Goal: Task Accomplishment & Management: Use online tool/utility

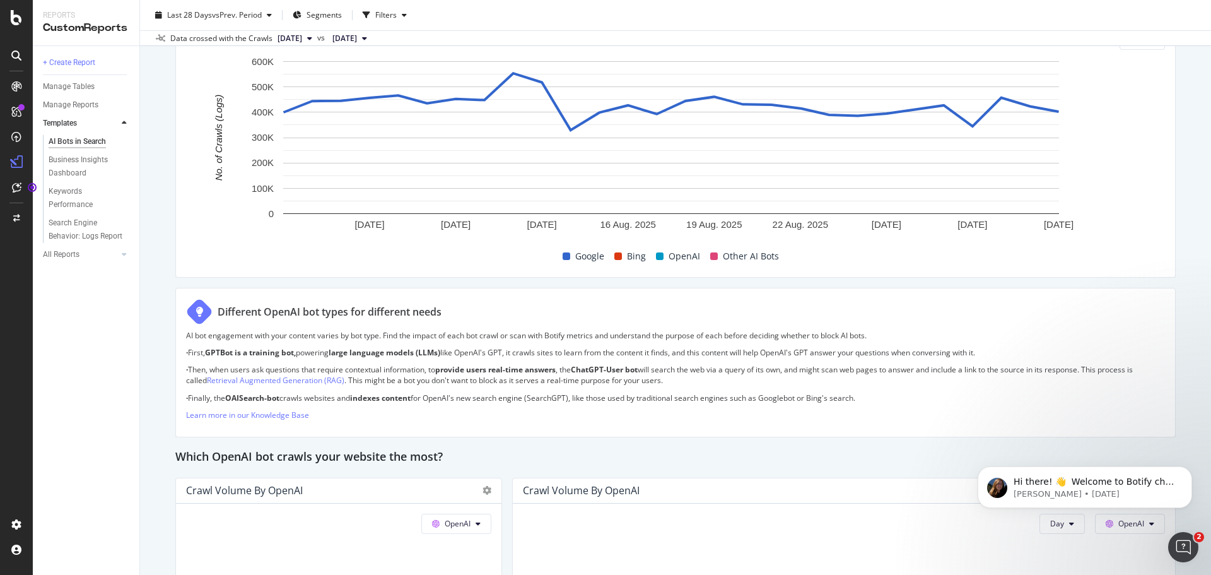
scroll to position [586, 0]
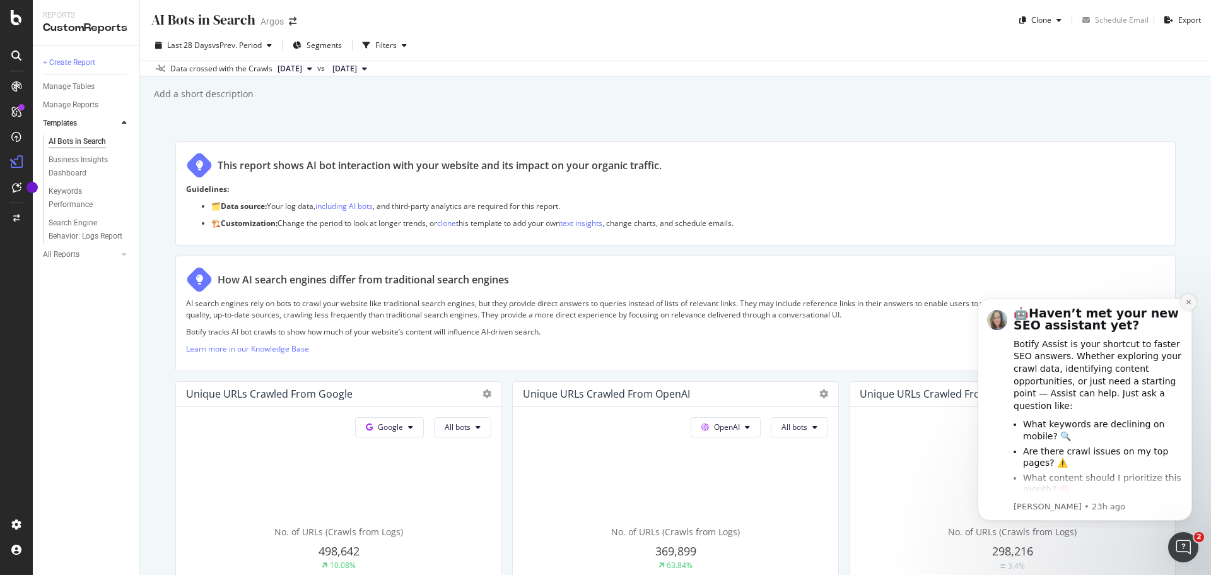
click at [1192, 301] on button "Dismiss notification" at bounding box center [1188, 302] width 16 height 16
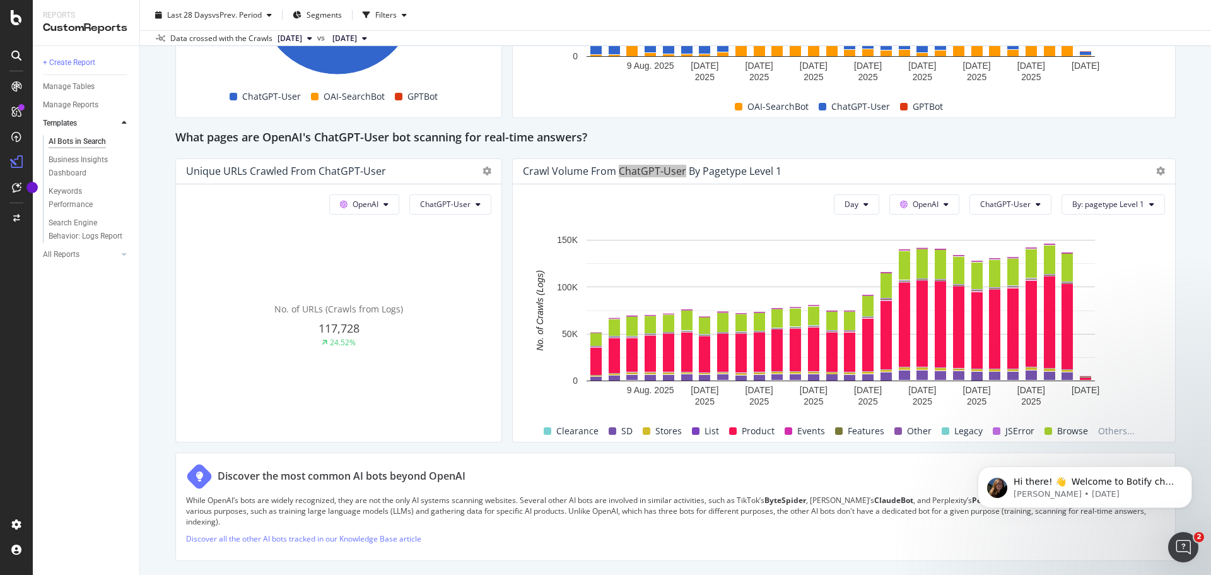
scroll to position [1388, 0]
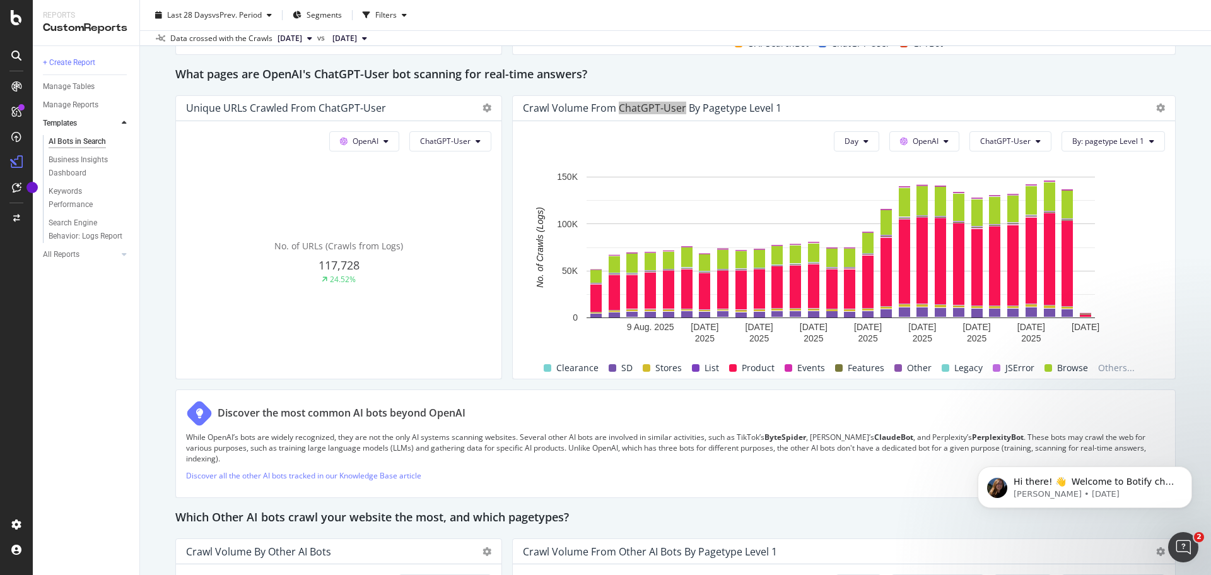
click at [1096, 406] on div "Hi there! 👋 Welcome to Botify chat support! Have a question? Reply to this mess…" at bounding box center [1085, 429] width 232 height 158
click at [1079, 136] on span "By: pagetype Level 1" at bounding box center [1108, 141] width 72 height 11
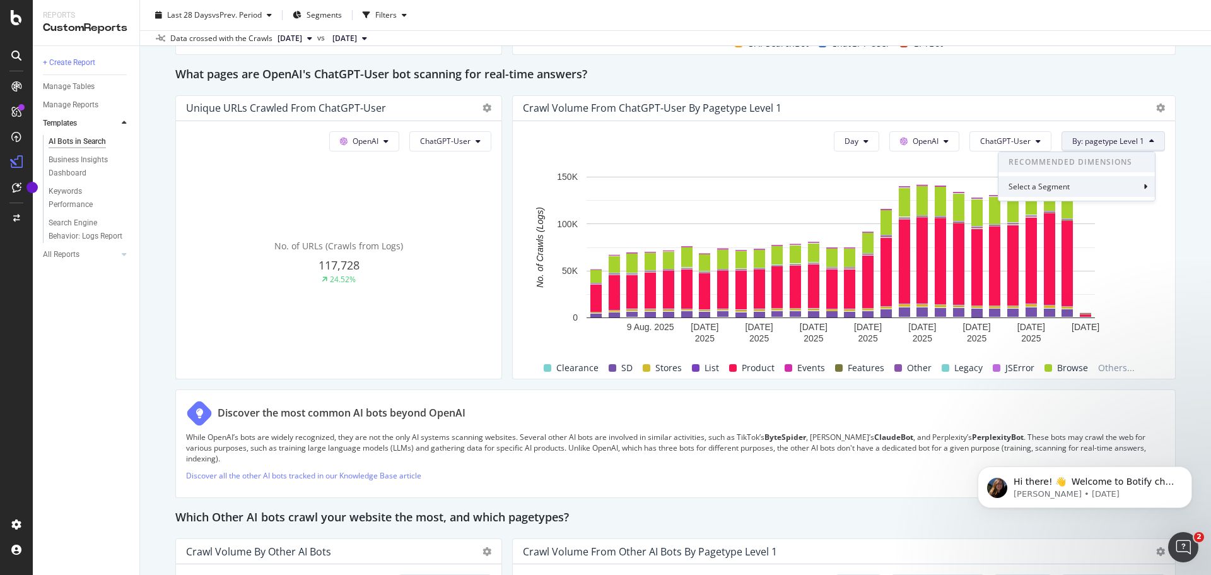
click at [1066, 189] on div "Select a Segment" at bounding box center [1041, 186] width 64 height 11
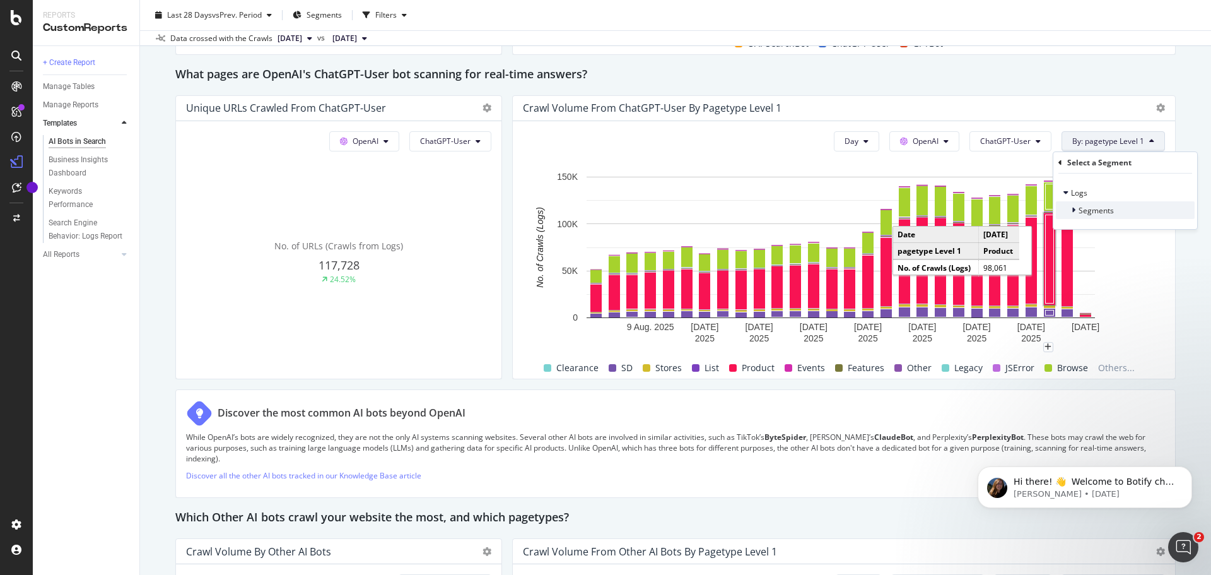
click at [1075, 209] on div at bounding box center [1075, 210] width 8 height 13
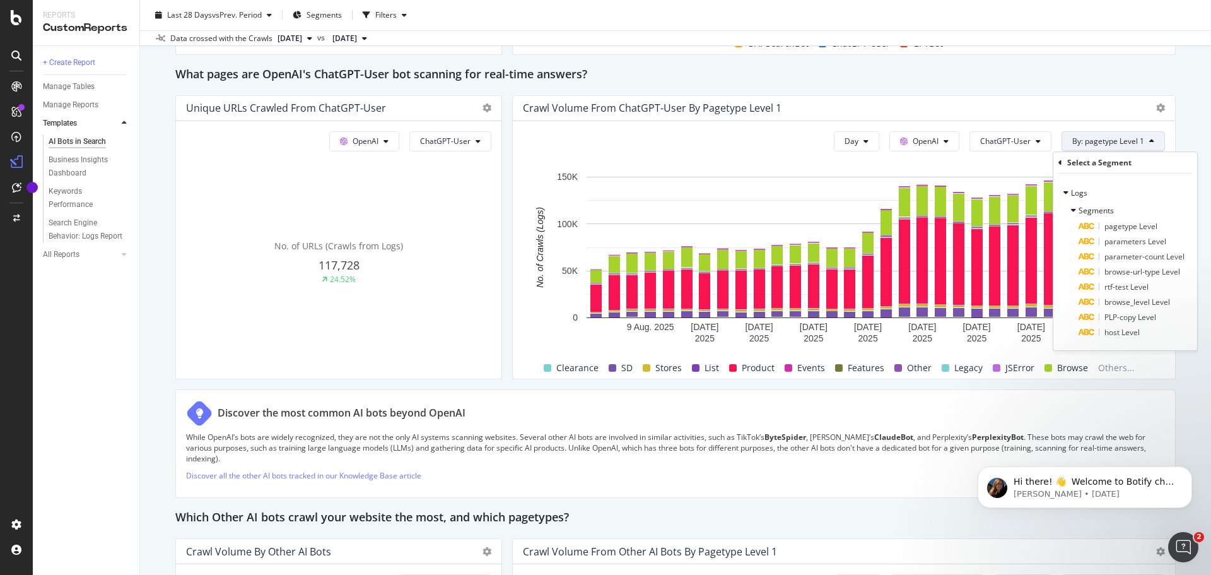
click at [918, 66] on div "What pages are OpenAI's ChatGPT-User bot scanning for real-time answers?" at bounding box center [675, 75] width 1000 height 20
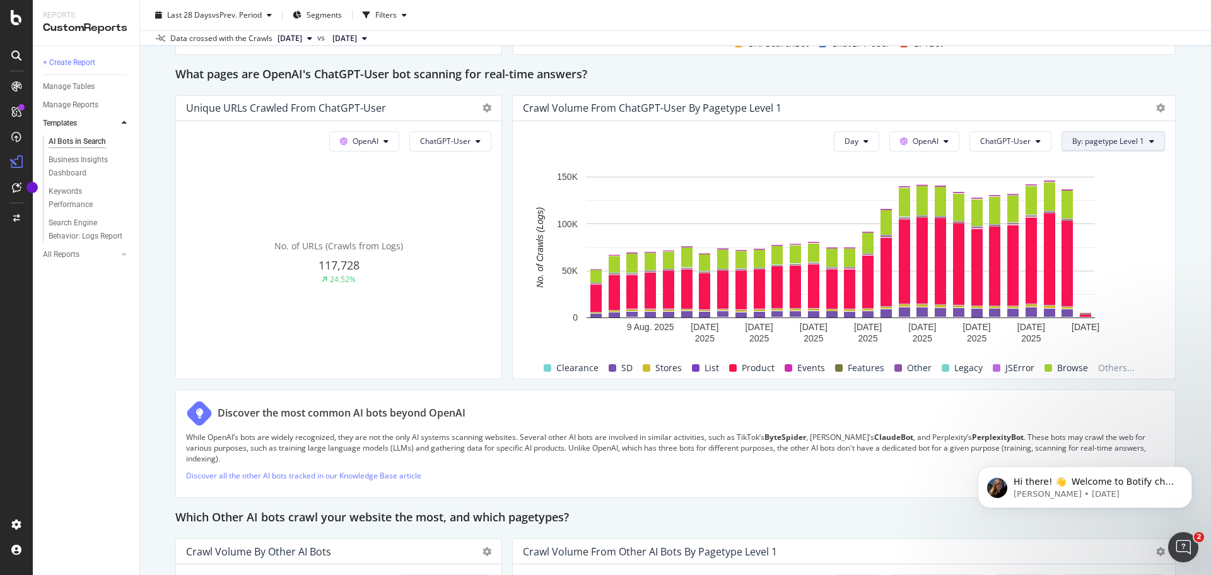
click at [1149, 139] on icon at bounding box center [1151, 142] width 5 height 8
click at [1113, 190] on div "Select a Segment" at bounding box center [1076, 186] width 156 height 21
click at [1098, 209] on span "Segments" at bounding box center [1096, 210] width 35 height 11
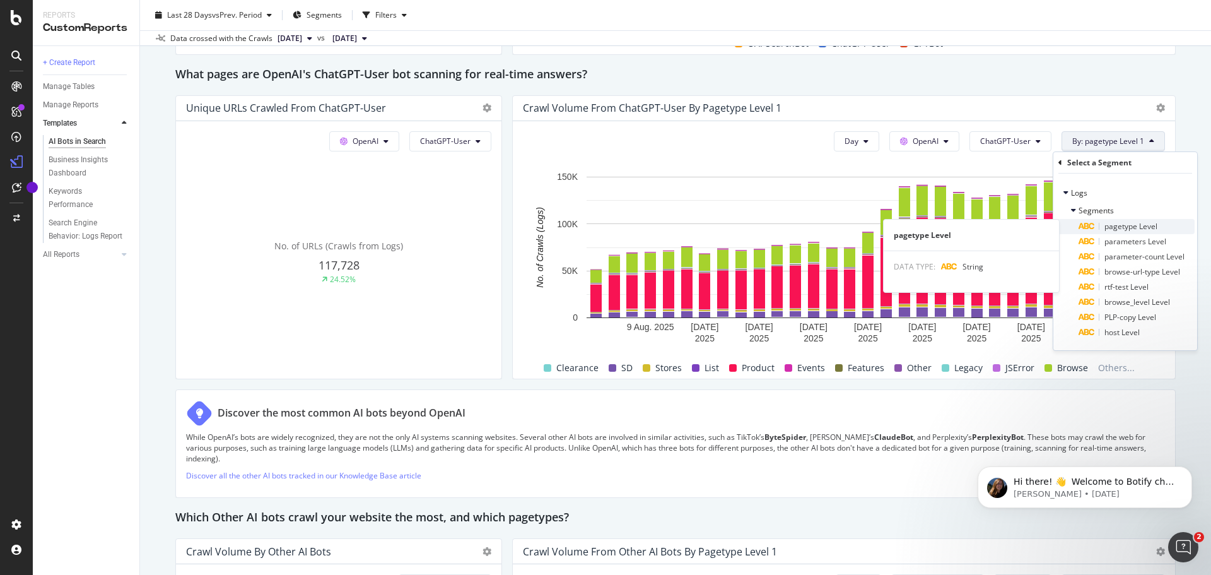
click at [1128, 230] on span "pagetype Level" at bounding box center [1130, 226] width 53 height 11
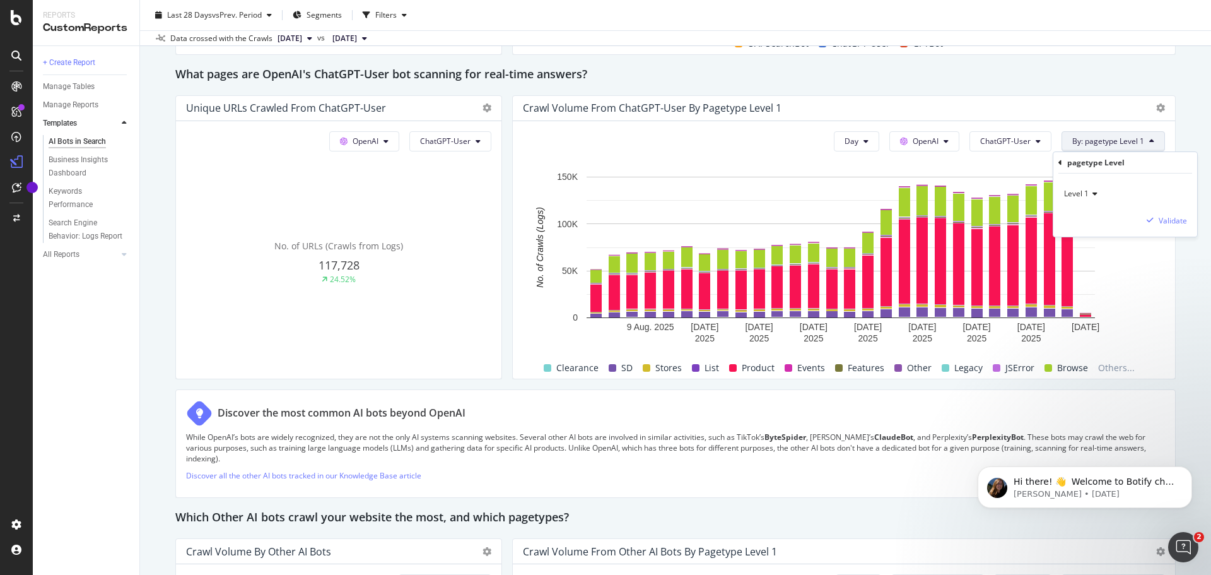
click at [1091, 192] on icon at bounding box center [1093, 194] width 9 height 8
click at [1084, 231] on span "Level 2" at bounding box center [1082, 236] width 25 height 11
click at [1168, 219] on div "Validate" at bounding box center [1173, 220] width 28 height 11
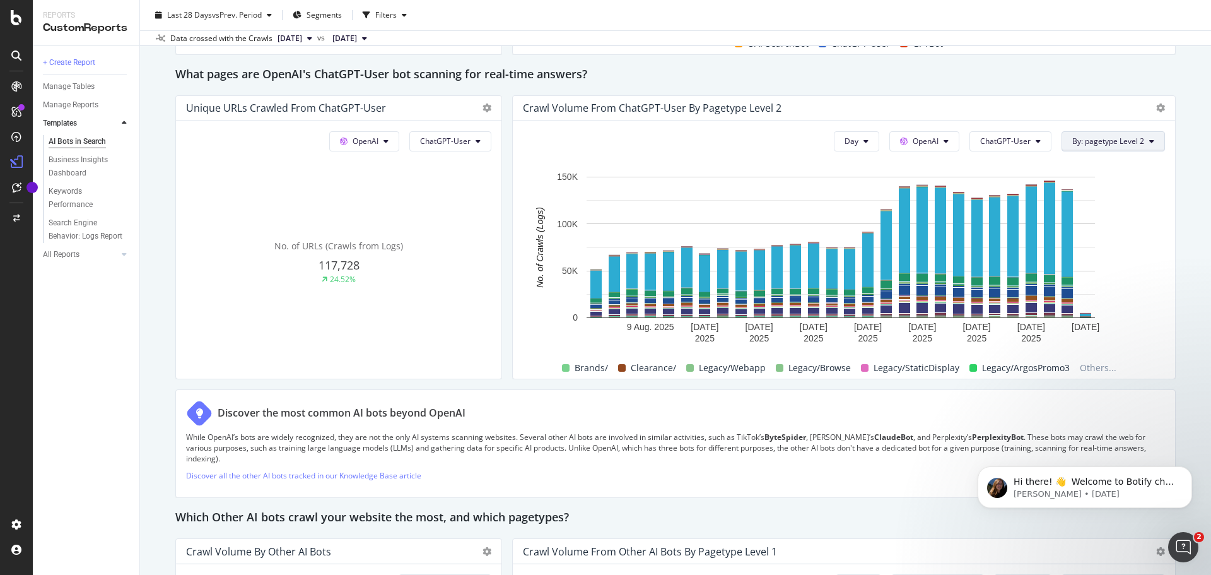
click at [1115, 140] on span "By: pagetype Level 2" at bounding box center [1108, 141] width 72 height 11
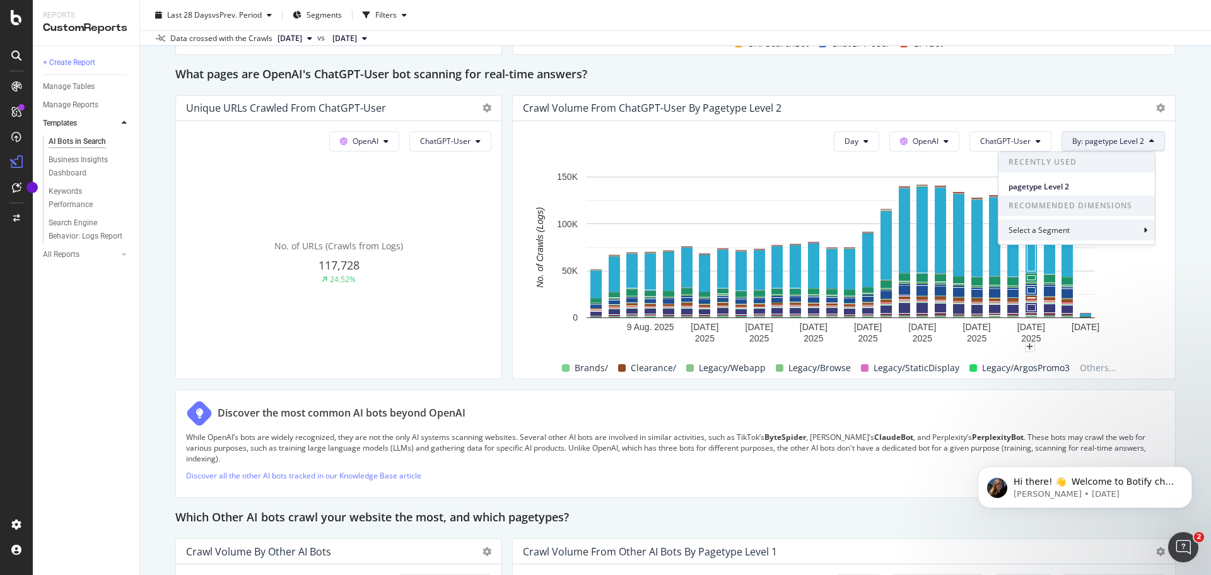
click at [1068, 231] on div "Select a Segment" at bounding box center [1041, 230] width 64 height 11
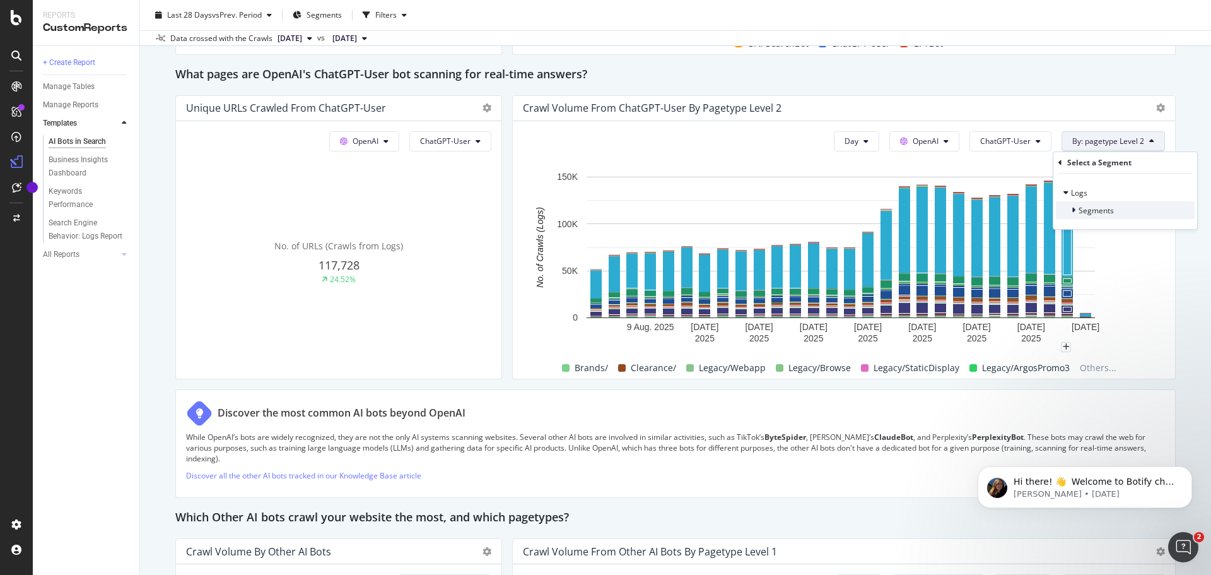
click at [1092, 208] on span "Segments" at bounding box center [1096, 210] width 35 height 11
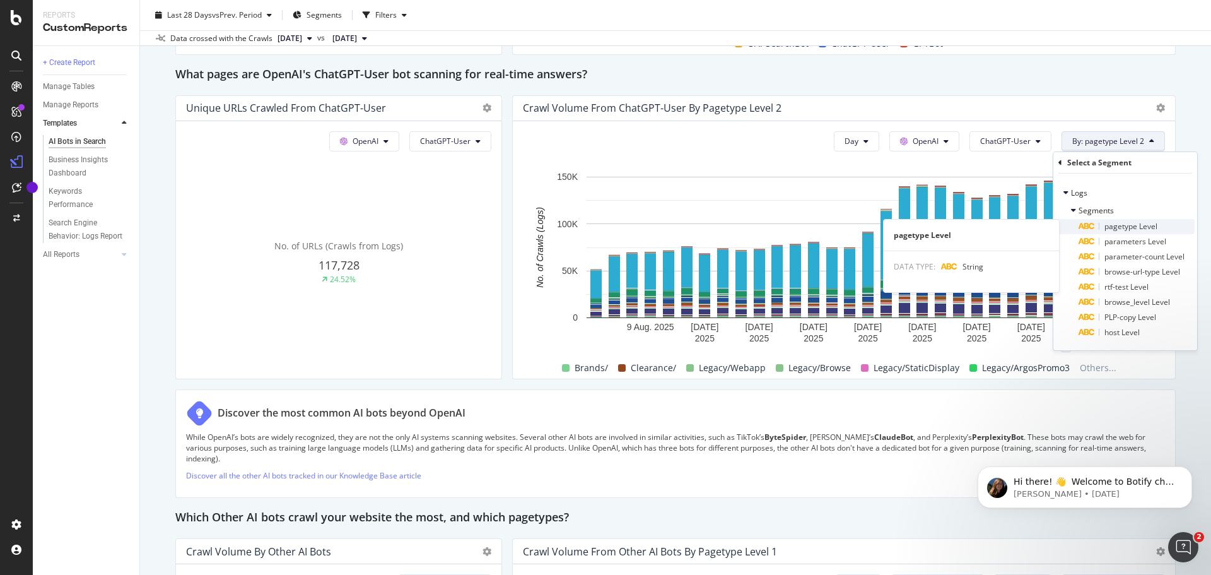
click at [1116, 230] on span "pagetype Level" at bounding box center [1130, 226] width 53 height 11
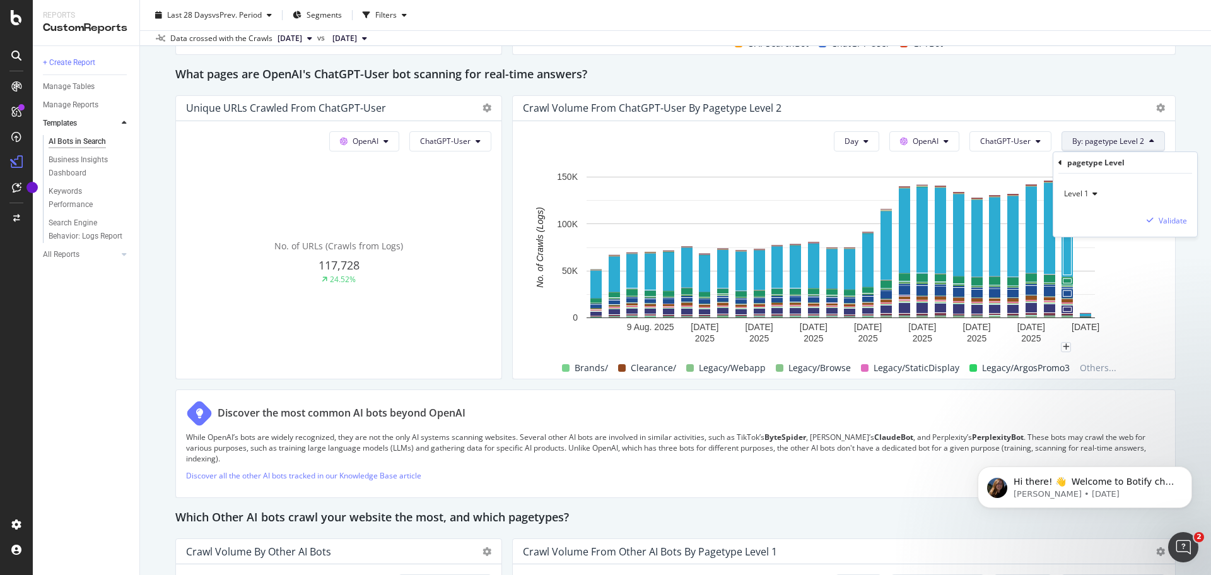
click at [1089, 192] on icon at bounding box center [1093, 194] width 9 height 8
click at [1082, 219] on span "Level 1" at bounding box center [1083, 219] width 26 height 11
click at [1161, 222] on div "Validate" at bounding box center [1173, 220] width 28 height 11
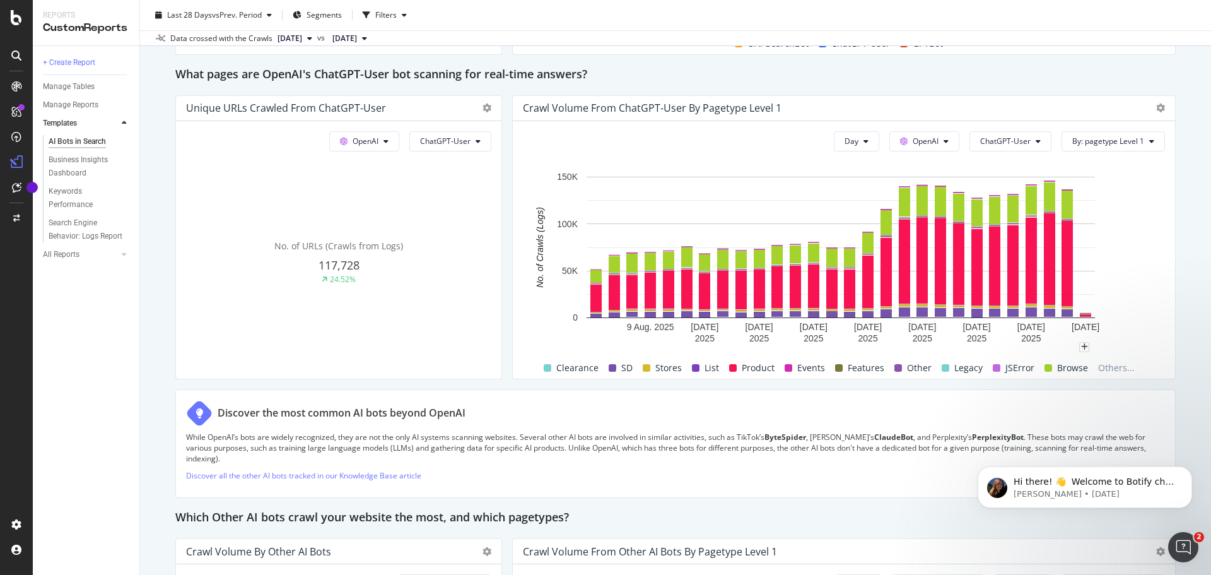
click at [1156, 102] on div at bounding box center [1160, 108] width 9 height 13
click at [1156, 106] on icon at bounding box center [1160, 107] width 9 height 9
click at [1147, 296] on rect "A chart." at bounding box center [841, 258] width 636 height 177
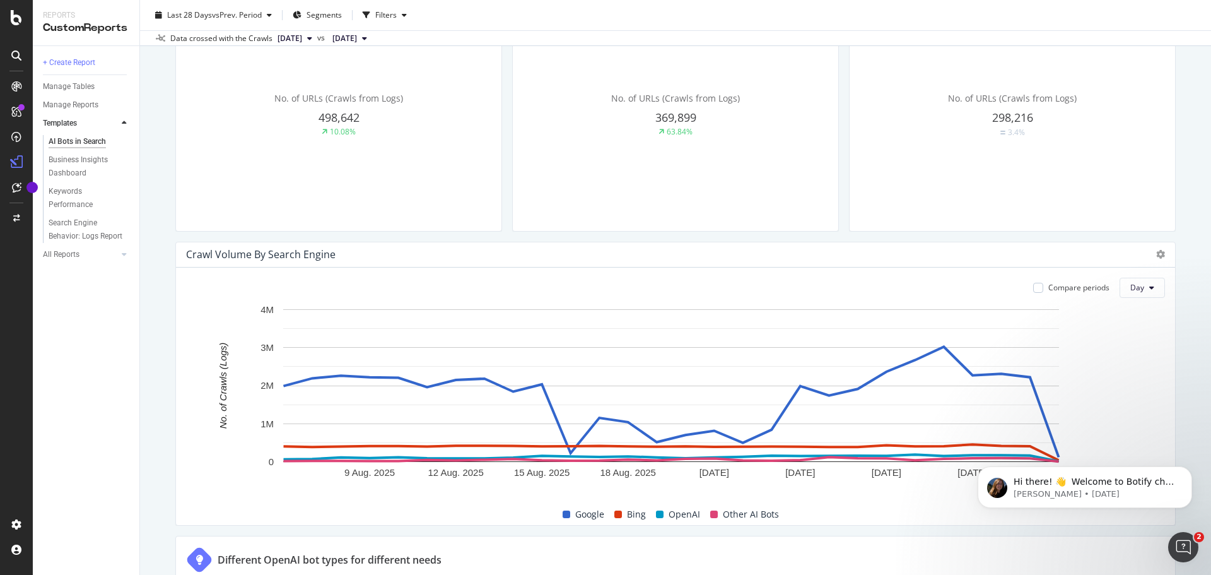
scroll to position [442, 0]
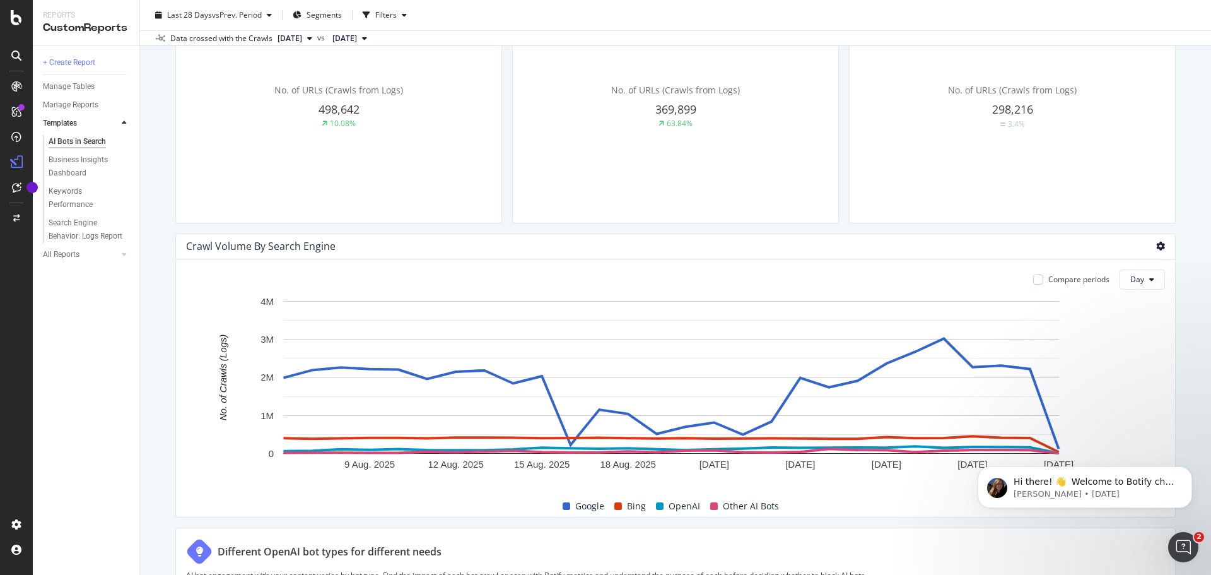
click at [1156, 242] on icon at bounding box center [1160, 246] width 9 height 9
click at [1122, 245] on span "Pie" at bounding box center [1088, 245] width 95 height 11
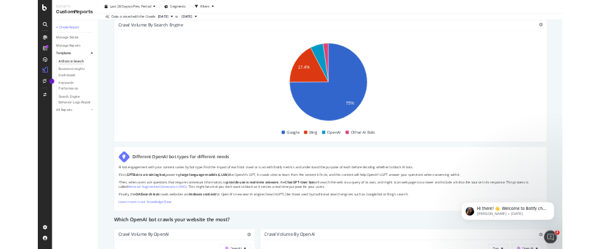
scroll to position [568, 0]
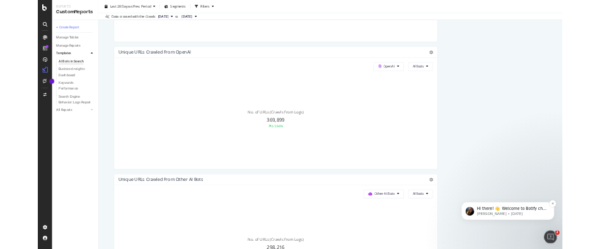
scroll to position [561, 0]
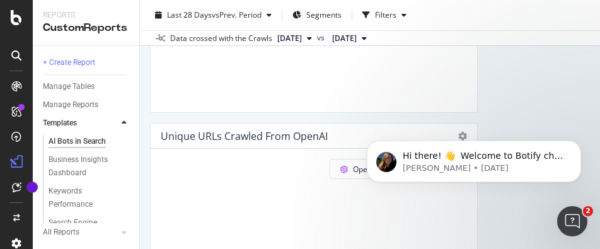
click at [495, 80] on div "Hi there! 👋 Welcome to Botify chat support! Have a question? Reply to this mess…" at bounding box center [474, 104] width 232 height 158
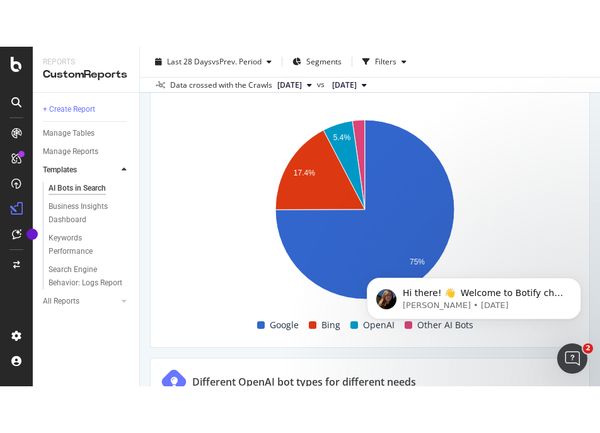
scroll to position [1192, 0]
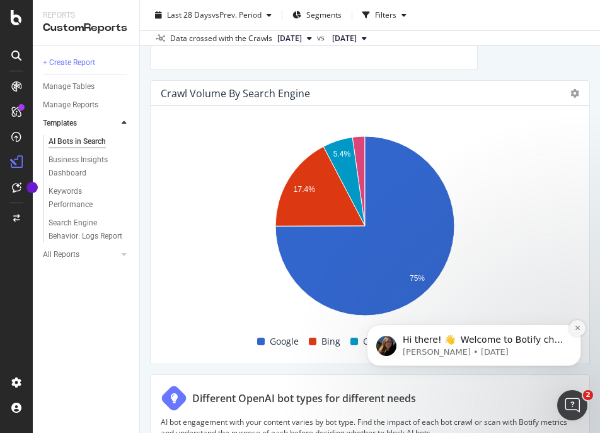
click at [576, 329] on icon "Dismiss notification" at bounding box center [578, 327] width 7 height 7
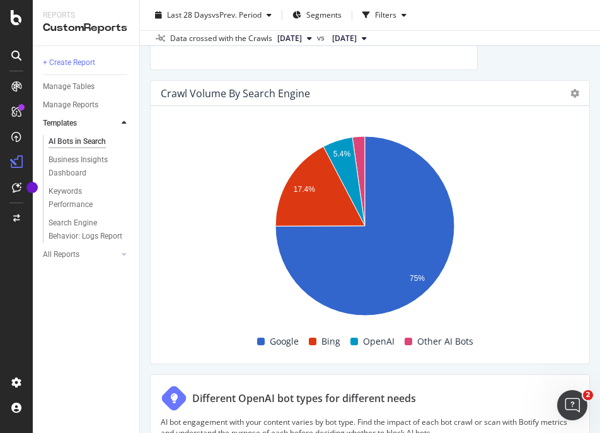
click at [585, 245] on div "AI Bots in Search AI Bots in Search Argos Clone Schedule Email Export Last 28 D…" at bounding box center [370, 216] width 460 height 433
